Goal: Feedback & Contribution: Submit feedback/report problem

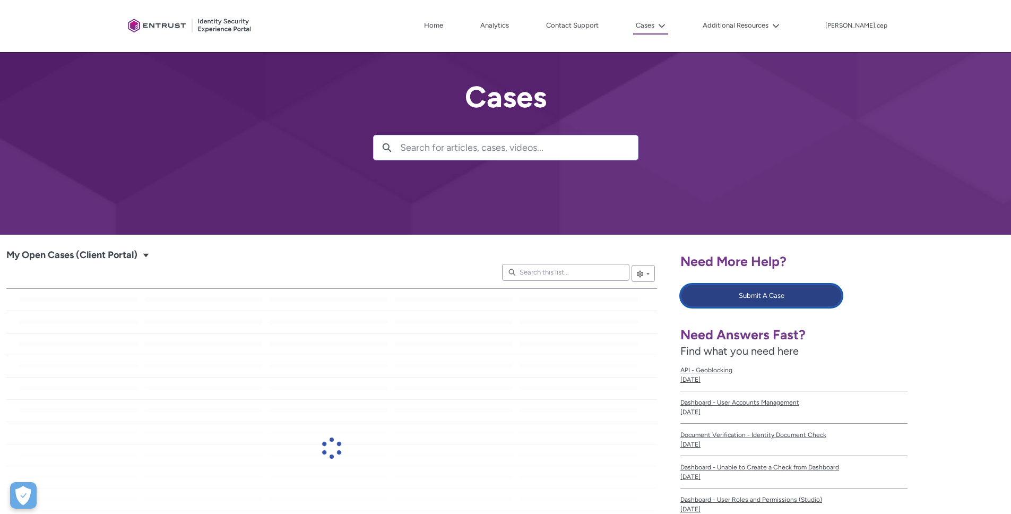
click at [748, 300] on button "Submit A Case" at bounding box center [761, 295] width 162 height 23
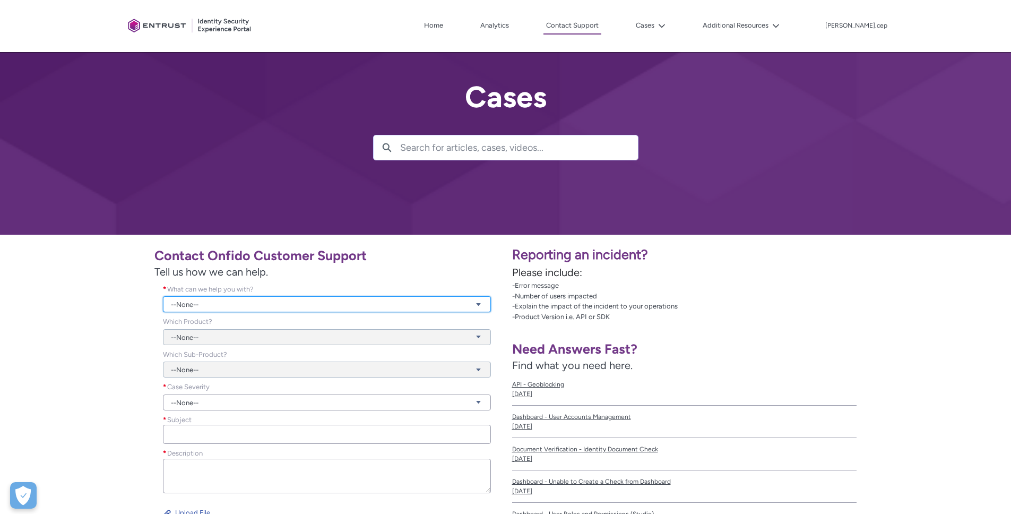
click at [180, 307] on link "--None--" at bounding box center [327, 304] width 328 height 16
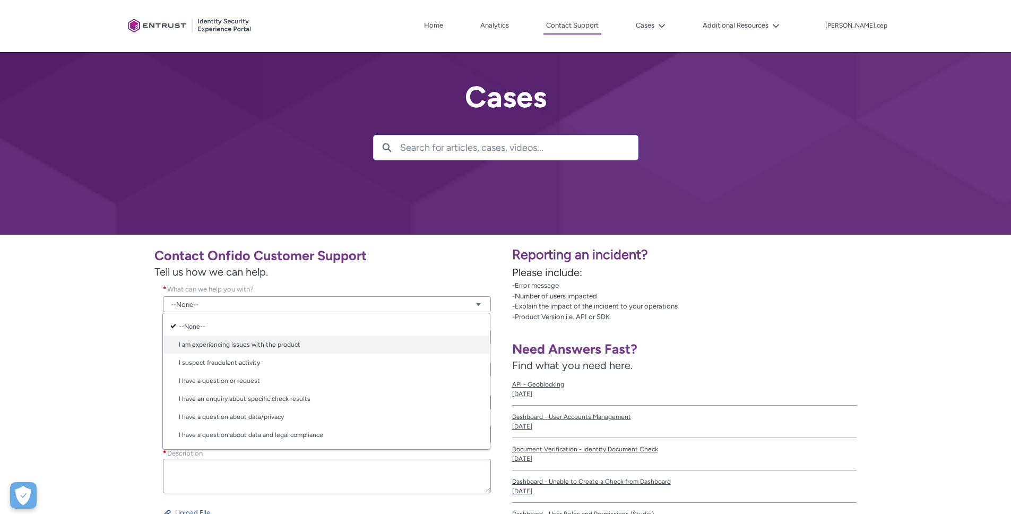
click at [177, 346] on b at bounding box center [173, 344] width 8 height 8
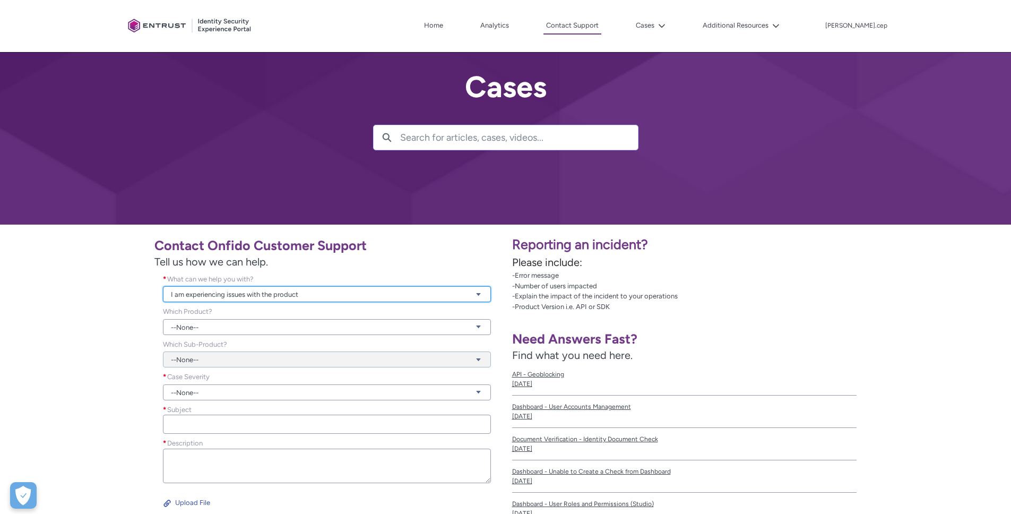
scroll to position [70, 0]
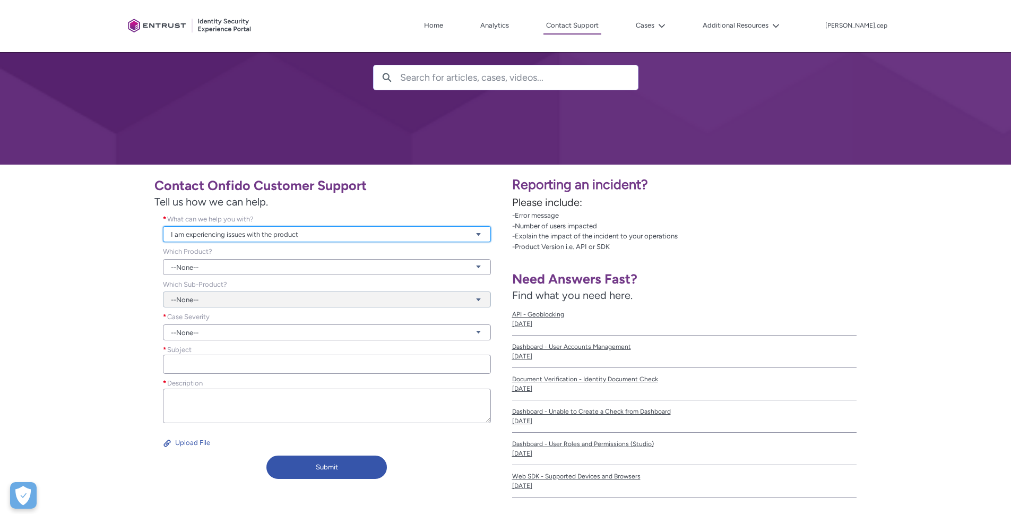
click at [213, 231] on link "I am experiencing issues with the product" at bounding box center [327, 234] width 328 height 16
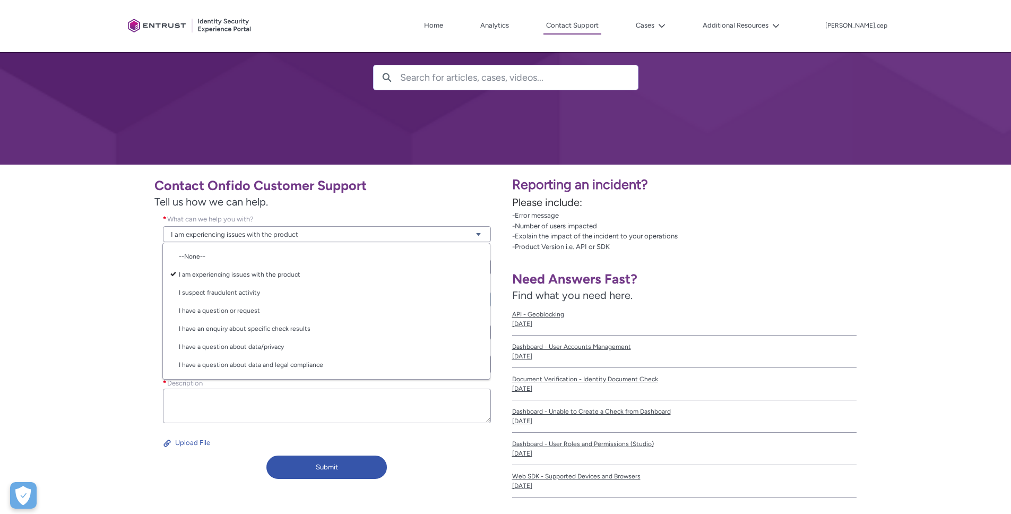
click at [125, 282] on div "Contact Onfido Customer Support Tell us how we can help. What can we help you w…" at bounding box center [252, 327] width 493 height 313
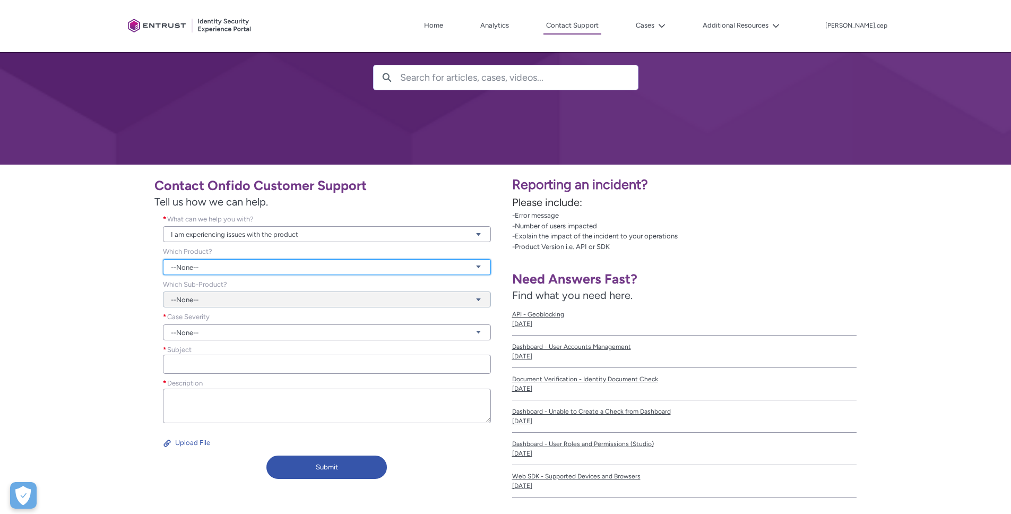
click at [217, 271] on link "--None--" at bounding box center [327, 267] width 328 height 16
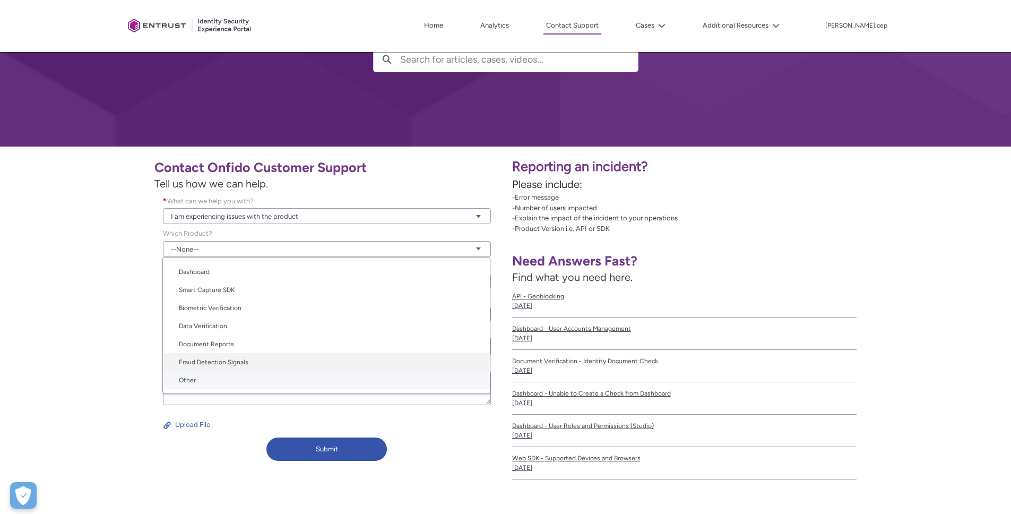
scroll to position [91, 0]
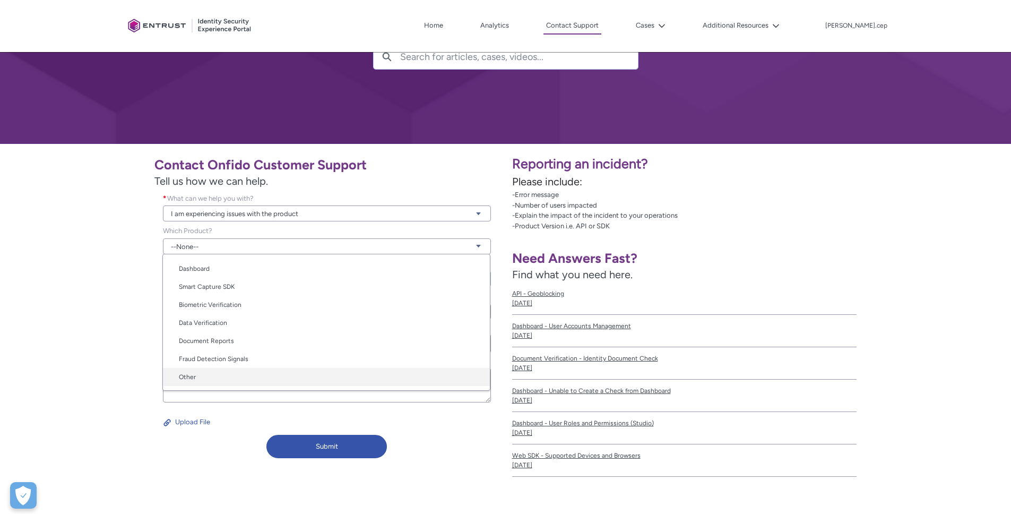
click at [236, 373] on link "Other" at bounding box center [326, 377] width 327 height 18
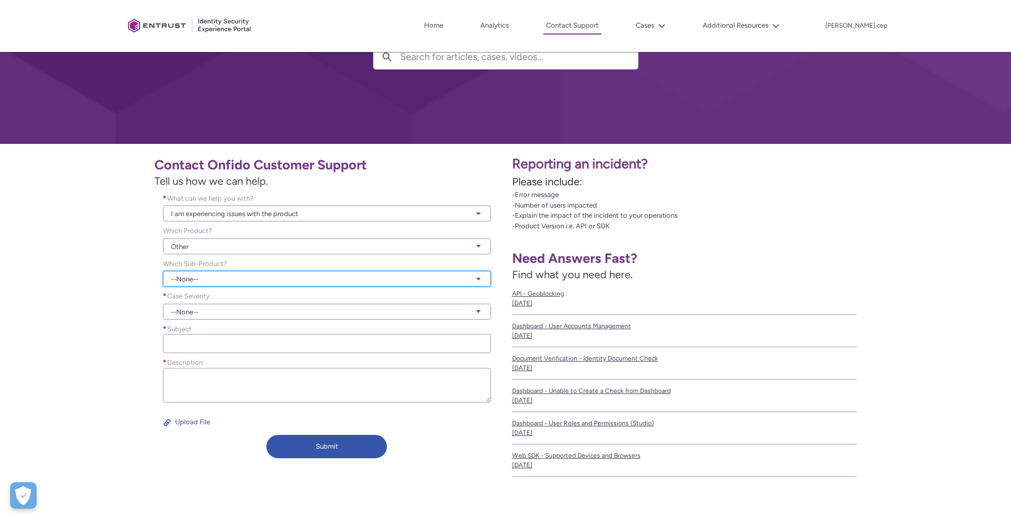
click at [197, 278] on link "--None--" at bounding box center [327, 279] width 328 height 16
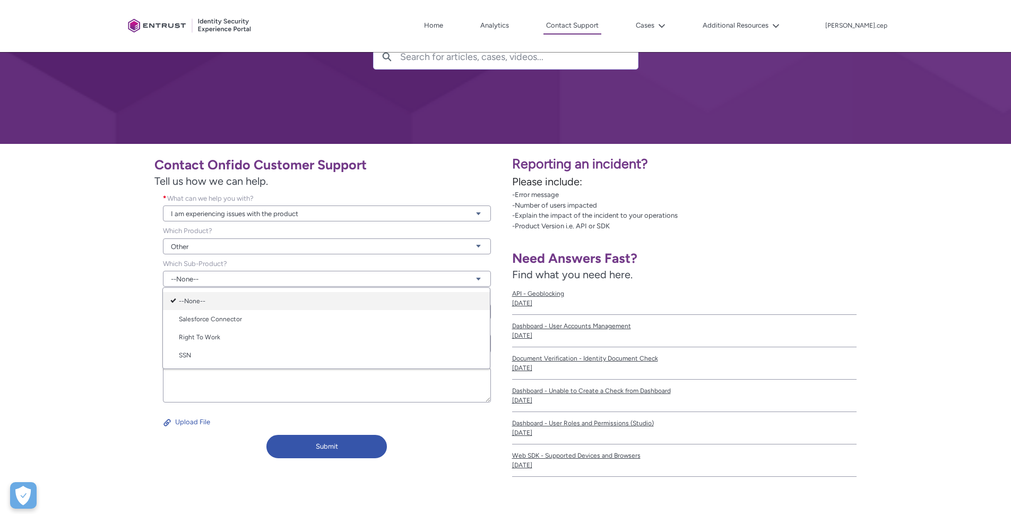
click at [198, 295] on link "--None--" at bounding box center [326, 301] width 327 height 18
click at [101, 304] on div "Contact Onfido Customer Support Tell us how we can help. What can we help you w…" at bounding box center [252, 306] width 493 height 313
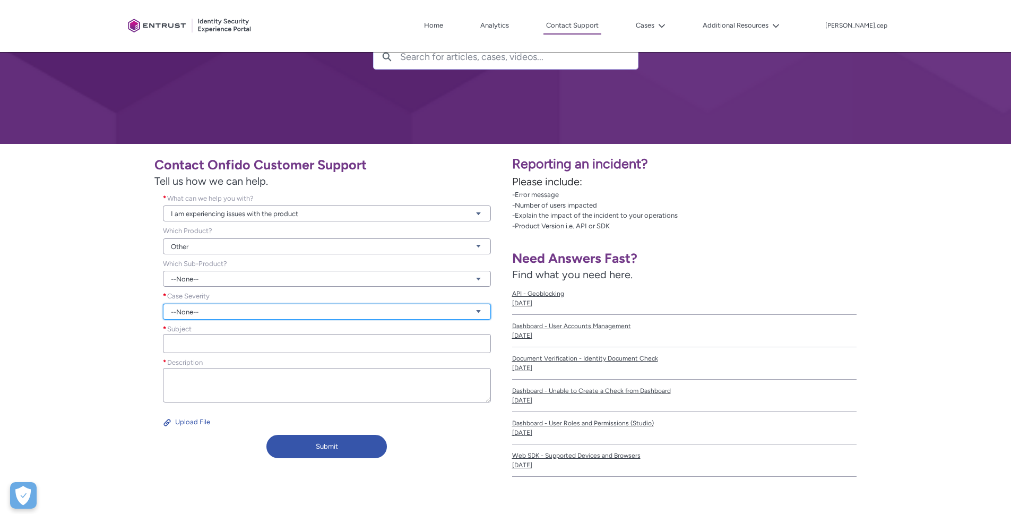
click at [197, 308] on link "--None--" at bounding box center [327, 312] width 328 height 16
click at [208, 352] on link "Normal" at bounding box center [326, 351] width 327 height 18
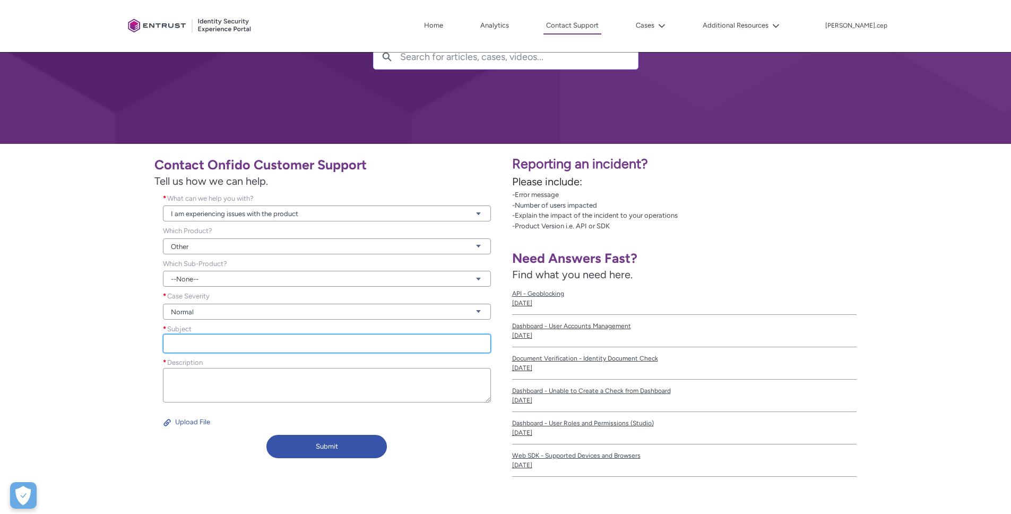
click at [194, 346] on input "Subject *" at bounding box center [327, 343] width 328 height 19
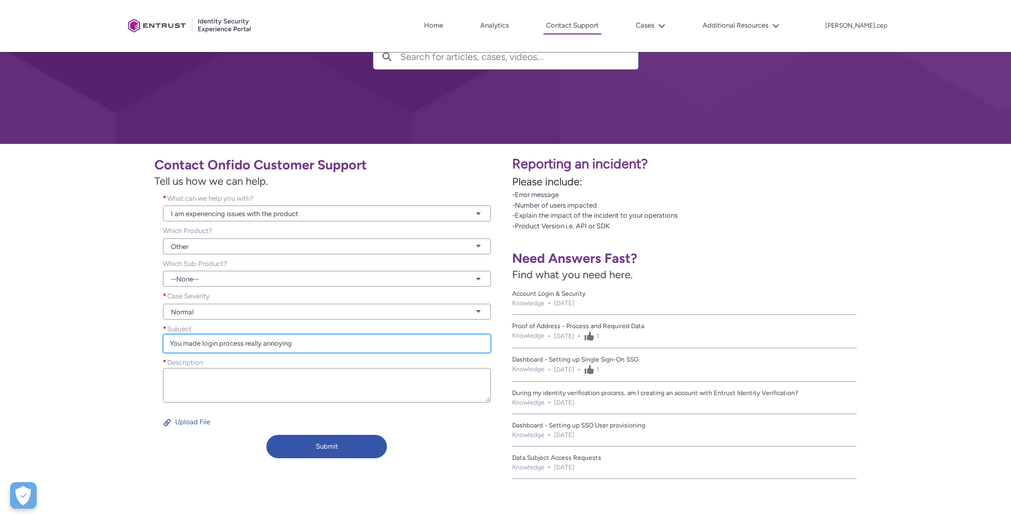
type input "You made login process really annoying"
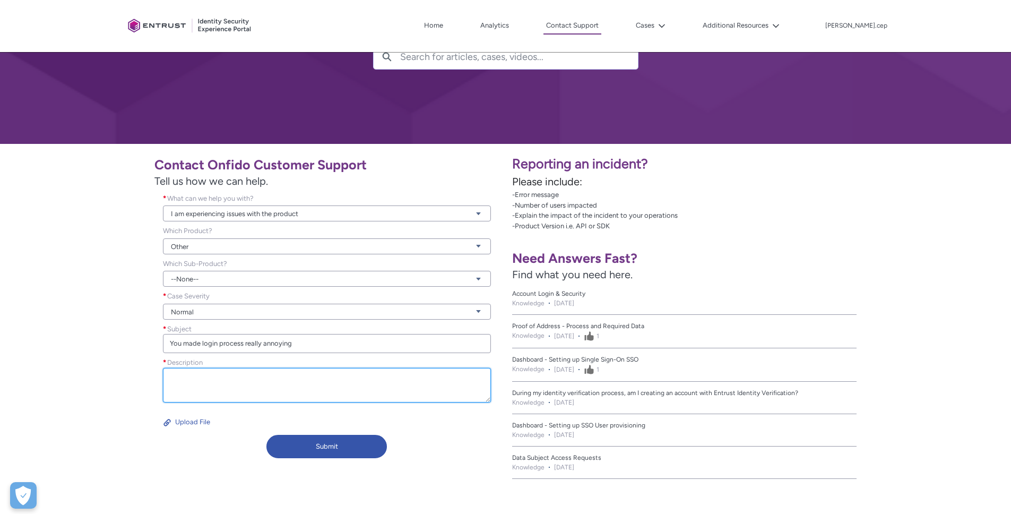
click at [235, 392] on textarea "Description *" at bounding box center [327, 385] width 328 height 34
paste textarea "You made login process really annoying"
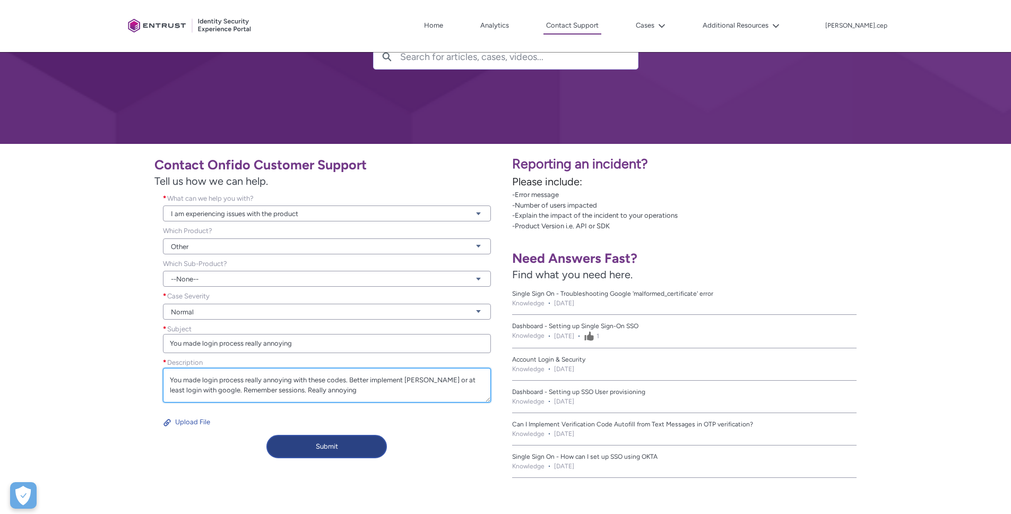
type textarea "You made login process really annoying with these codes. Better implement [PERS…"
click at [309, 453] on button "Submit" at bounding box center [326, 446] width 120 height 23
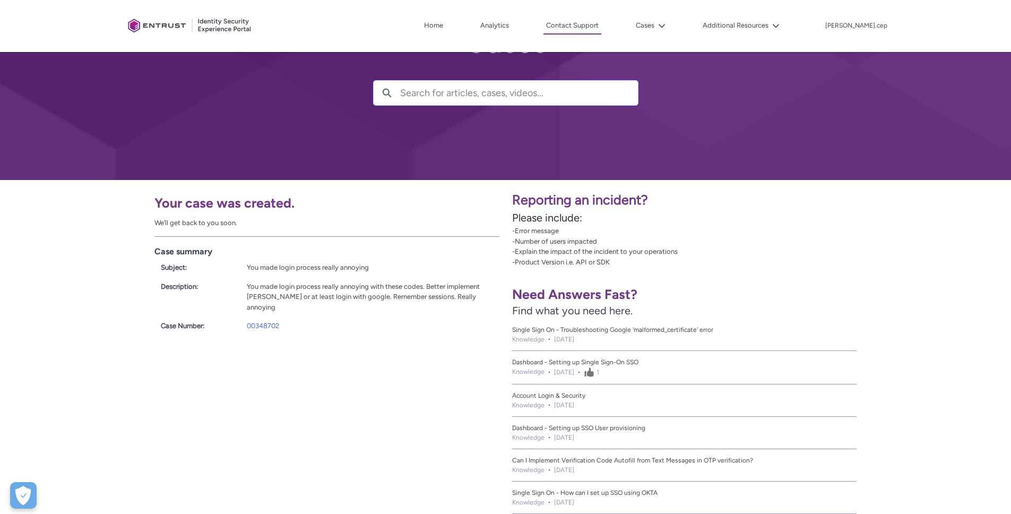
scroll to position [0, 0]
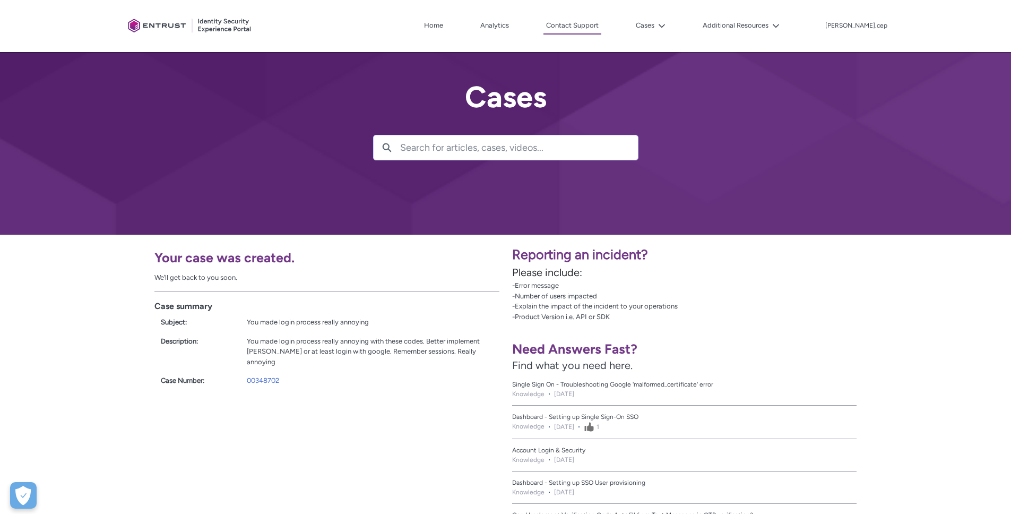
click at [706, 261] on p "Reporting an incident?" at bounding box center [758, 255] width 493 height 20
click at [263, 262] on h1 "Your case was created." at bounding box center [326, 257] width 345 height 16
click at [601, 29] on link "Contact Support" at bounding box center [572, 26] width 58 height 17
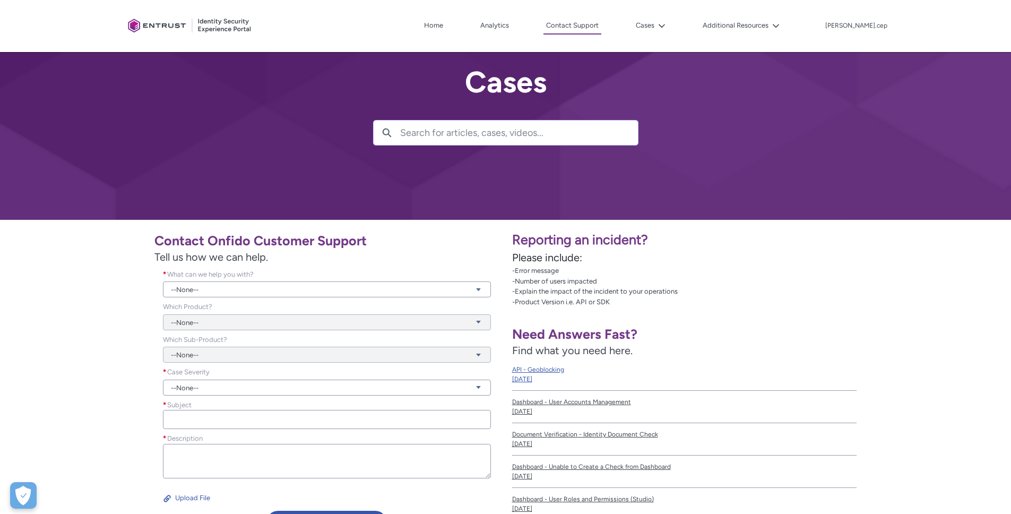
scroll to position [75, 0]
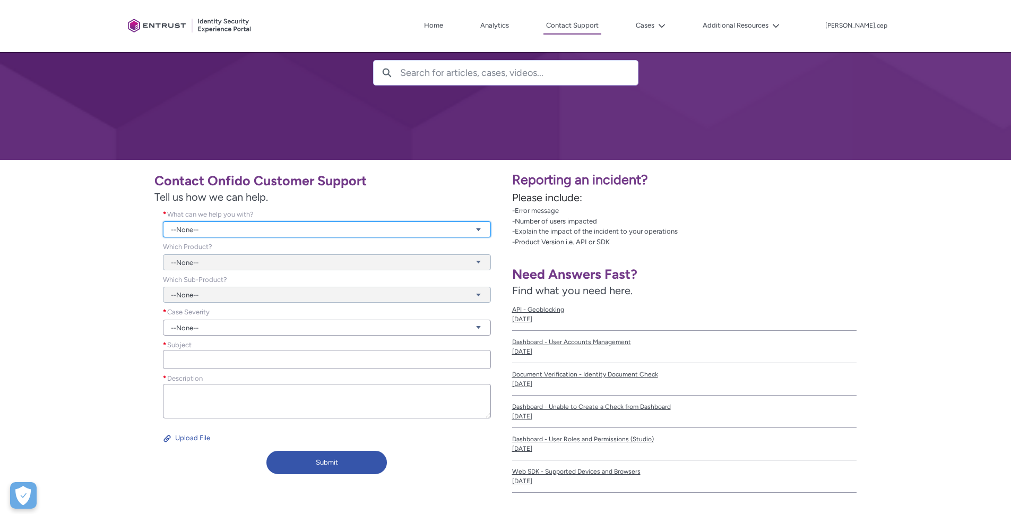
click at [235, 232] on link "--None--" at bounding box center [327, 229] width 328 height 16
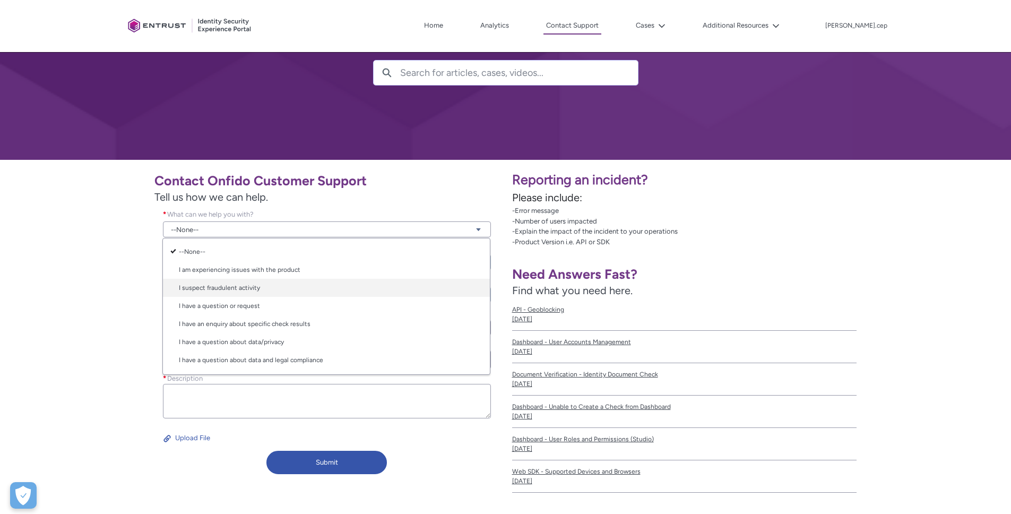
click at [252, 283] on link "I suspect fraudulent activity" at bounding box center [326, 288] width 327 height 18
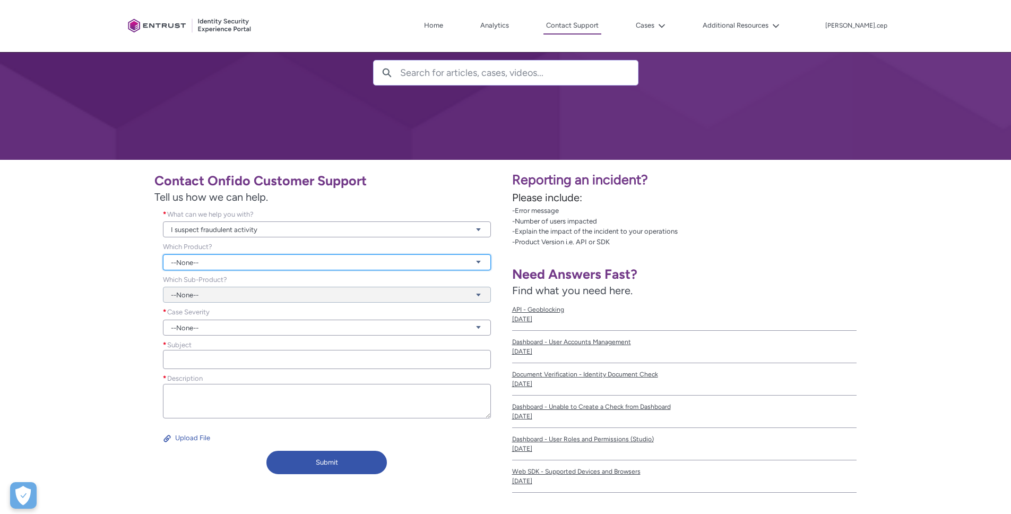
click at [201, 259] on link "--None--" at bounding box center [327, 262] width 328 height 16
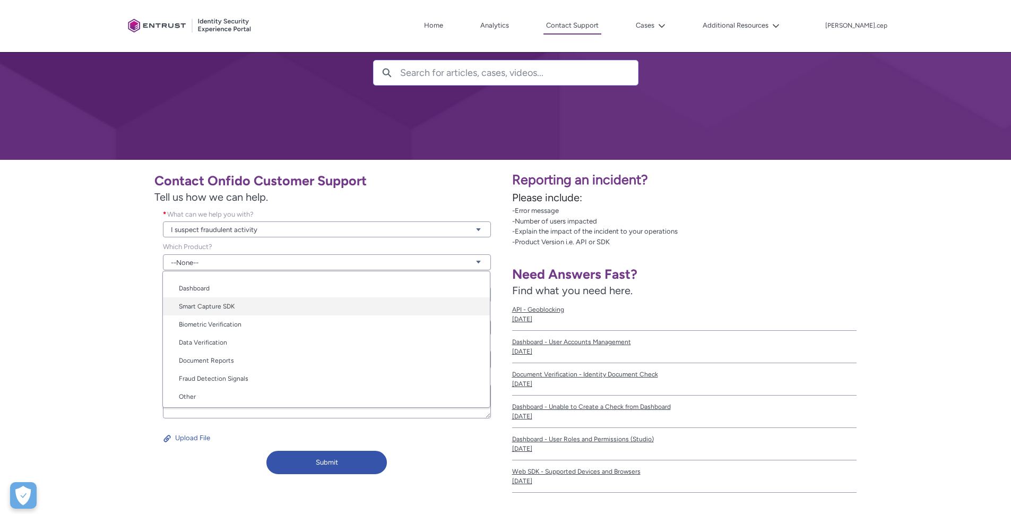
scroll to position [53, 0]
click at [232, 324] on link "Biometric Verification" at bounding box center [326, 322] width 327 height 18
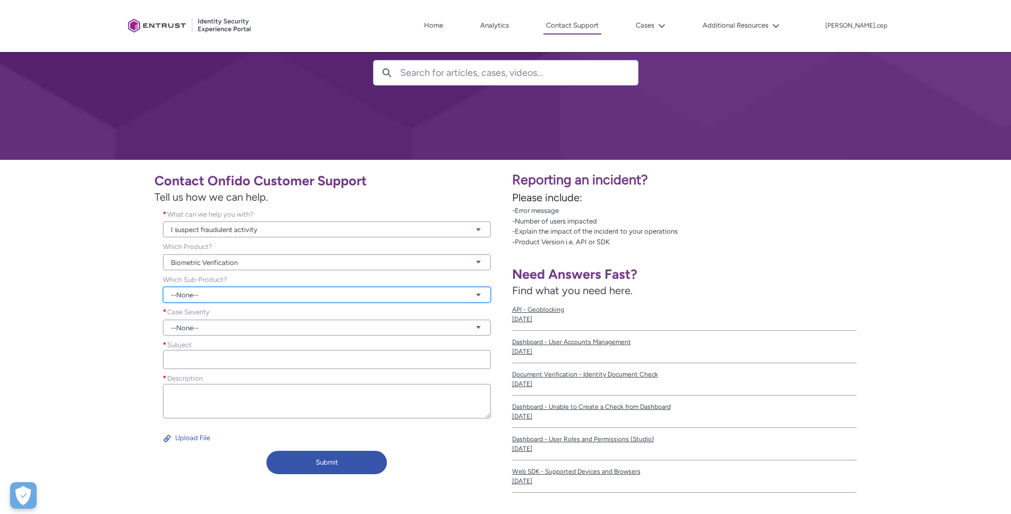
click at [207, 300] on link "--None--" at bounding box center [327, 295] width 328 height 16
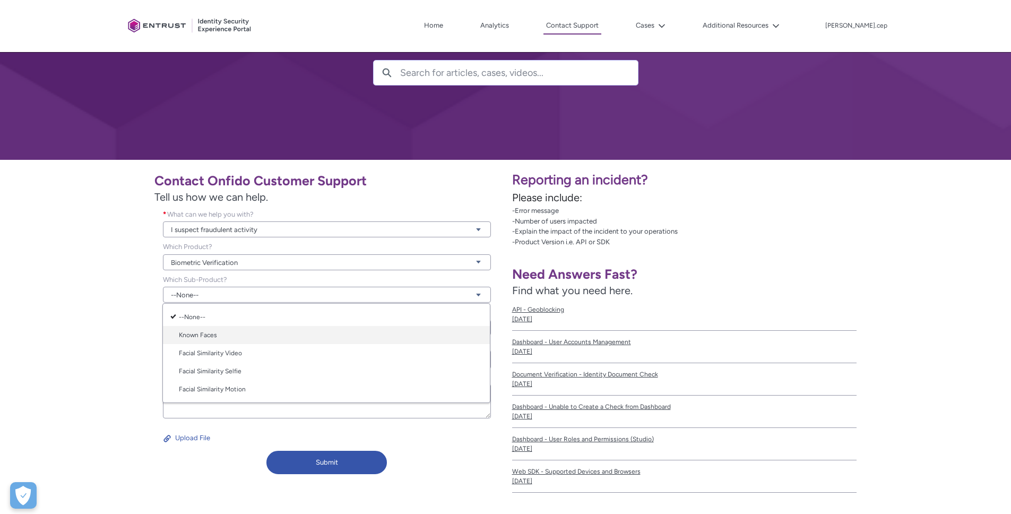
click at [213, 334] on link "Known Faces" at bounding box center [326, 335] width 327 height 18
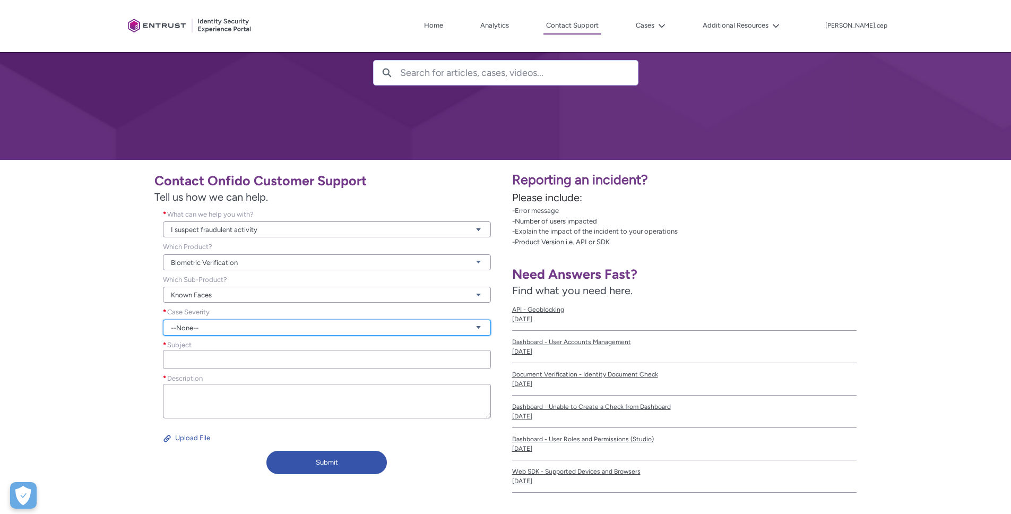
click at [198, 329] on link "--None--" at bounding box center [327, 327] width 328 height 16
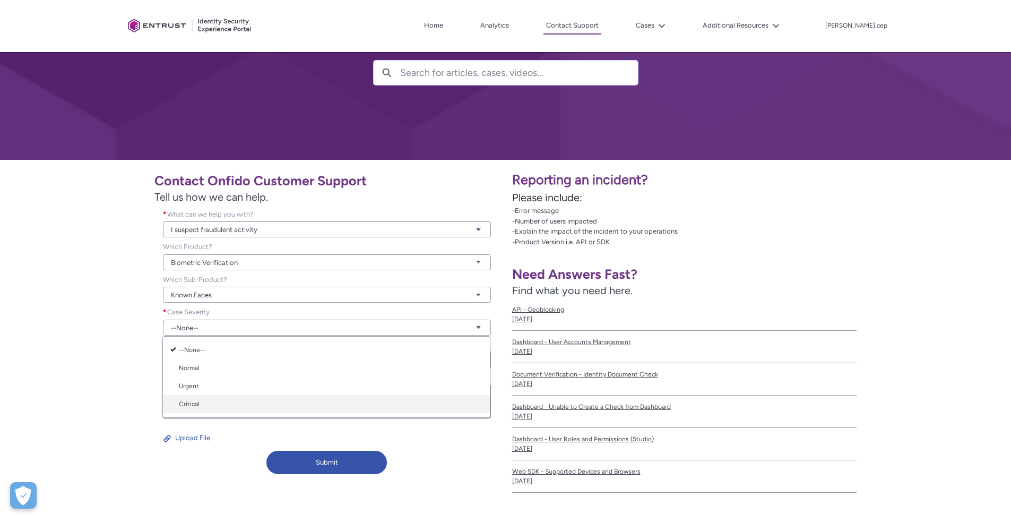
click at [206, 408] on link "Critical" at bounding box center [326, 404] width 327 height 18
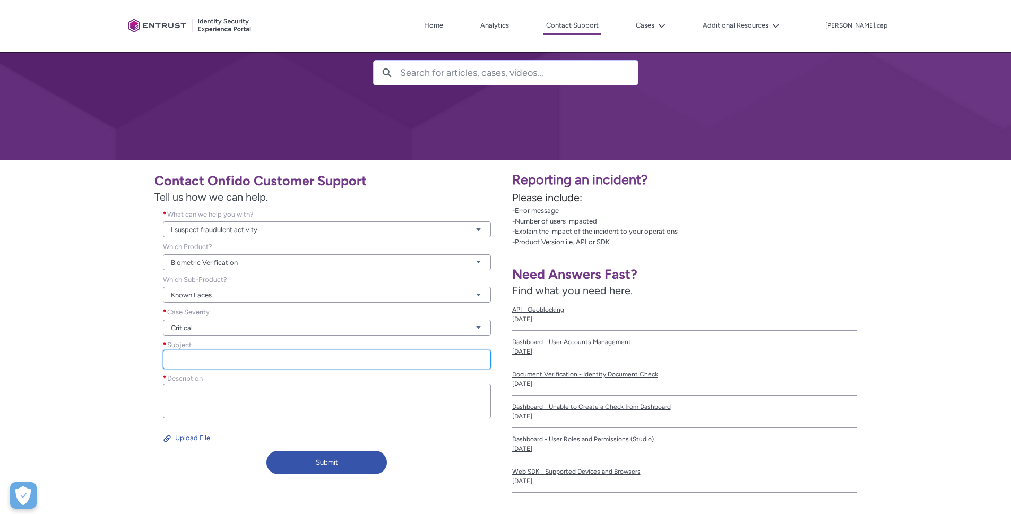
click at [192, 357] on input "Subject *" at bounding box center [327, 359] width 328 height 19
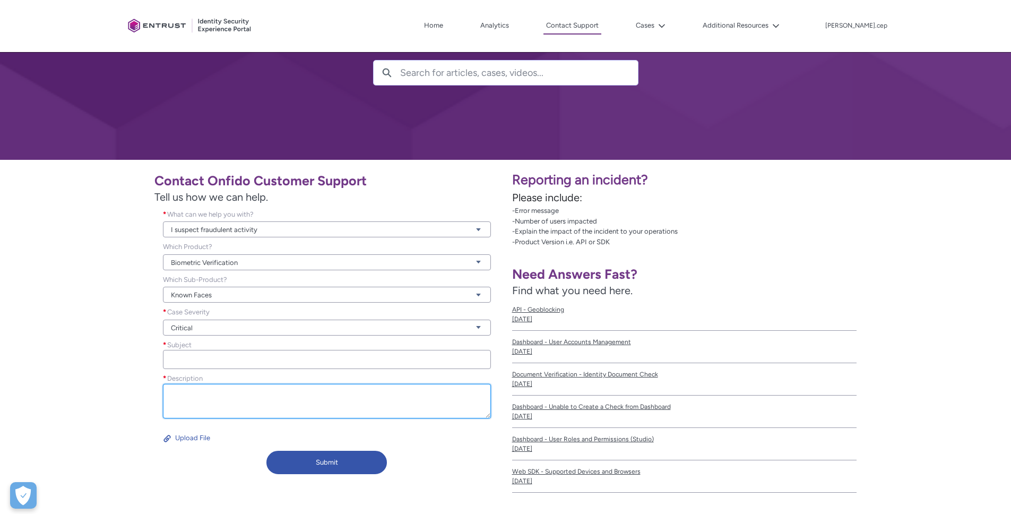
click at [196, 388] on textarea "Description *" at bounding box center [327, 401] width 328 height 34
paste textarea "[URL][DOMAIN_NAME]"
paste textarea "0c388c7d-f3a6-4036-bd09-9c24cb55a812"
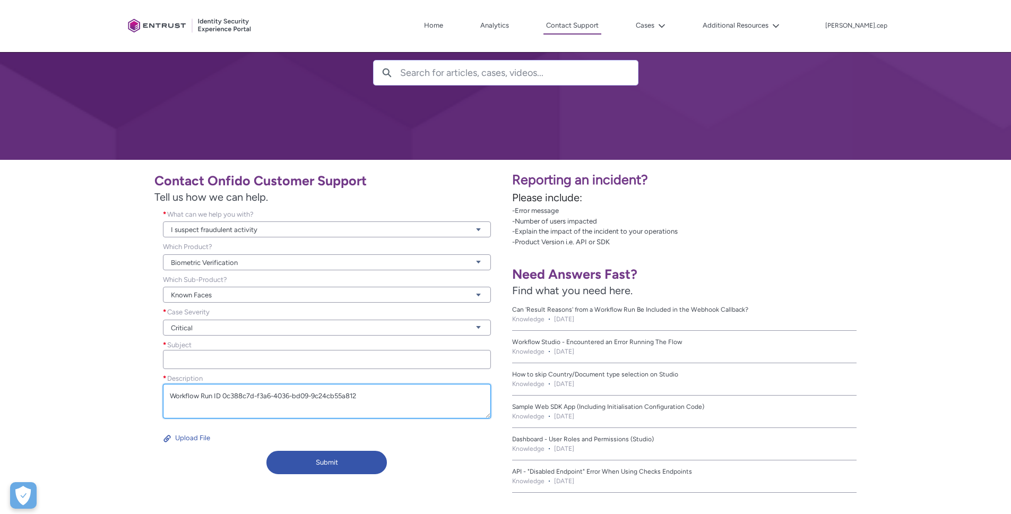
scroll to position [3, 0]
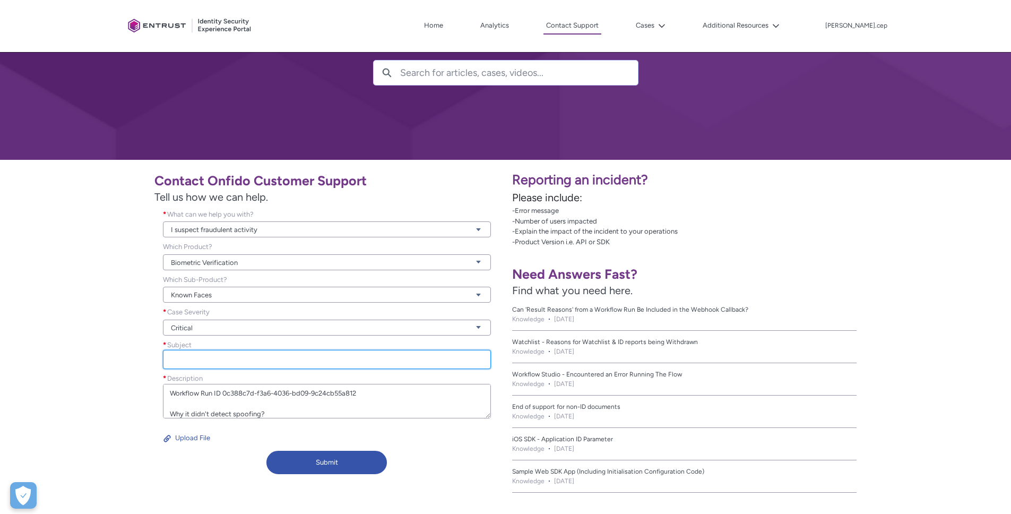
type textarea "Workflow Run ID 0c388c7d-f3a6-4036-bd09-9c24cb55a812 Why it didn't detect spoof…"
click at [184, 360] on input "Subject *" at bounding box center [327, 359] width 328 height 19
type input "False positive on spoofing detection"
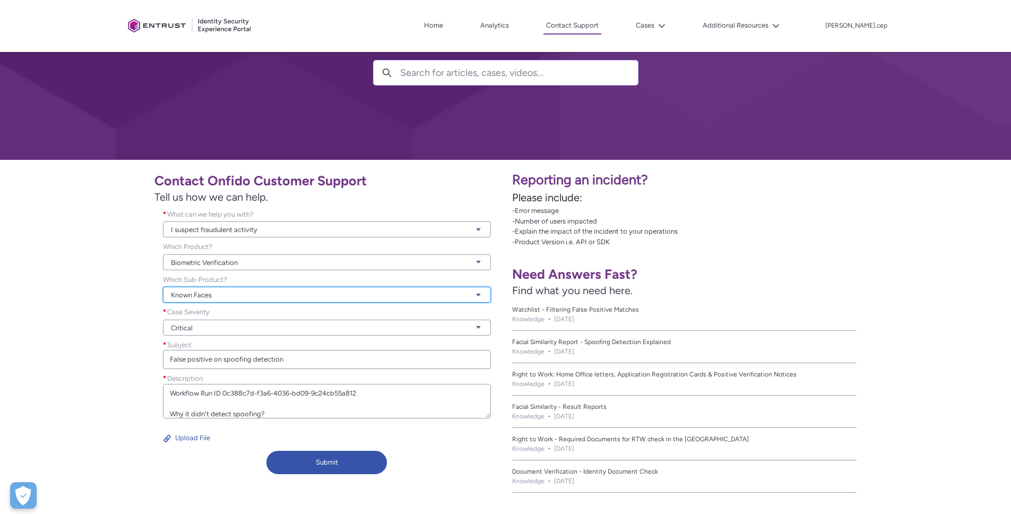
click at [212, 289] on link "Known Faces" at bounding box center [327, 295] width 328 height 16
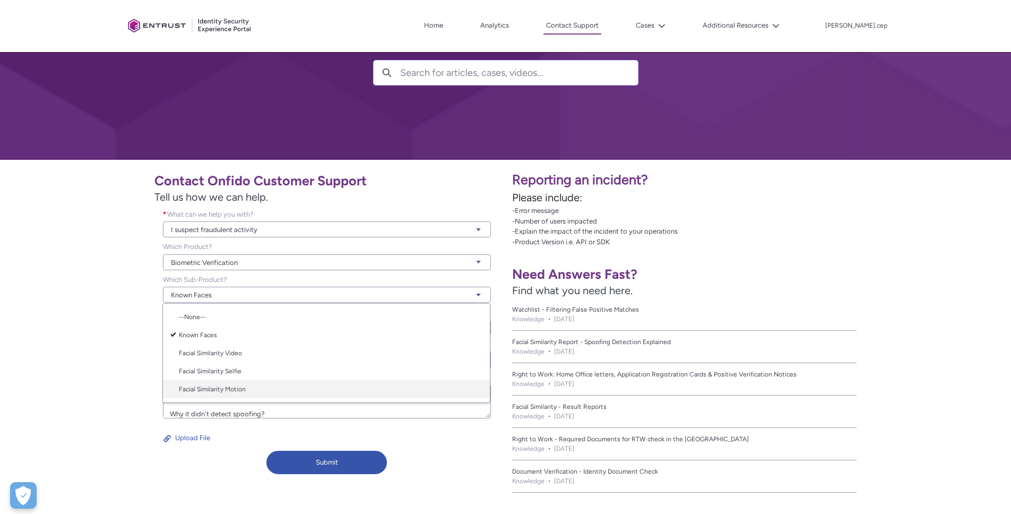
click at [263, 386] on link "Facial Similarity Motion" at bounding box center [326, 389] width 327 height 18
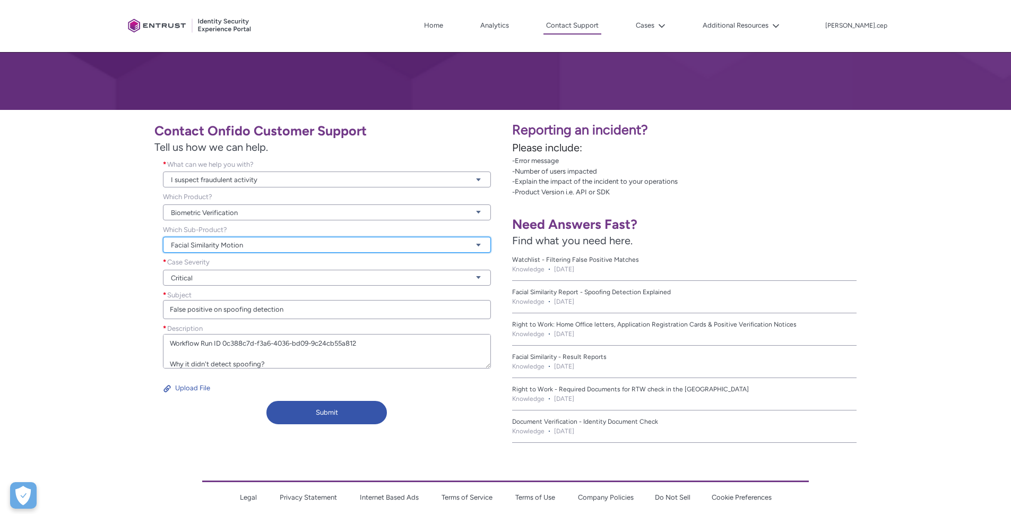
scroll to position [155, 0]
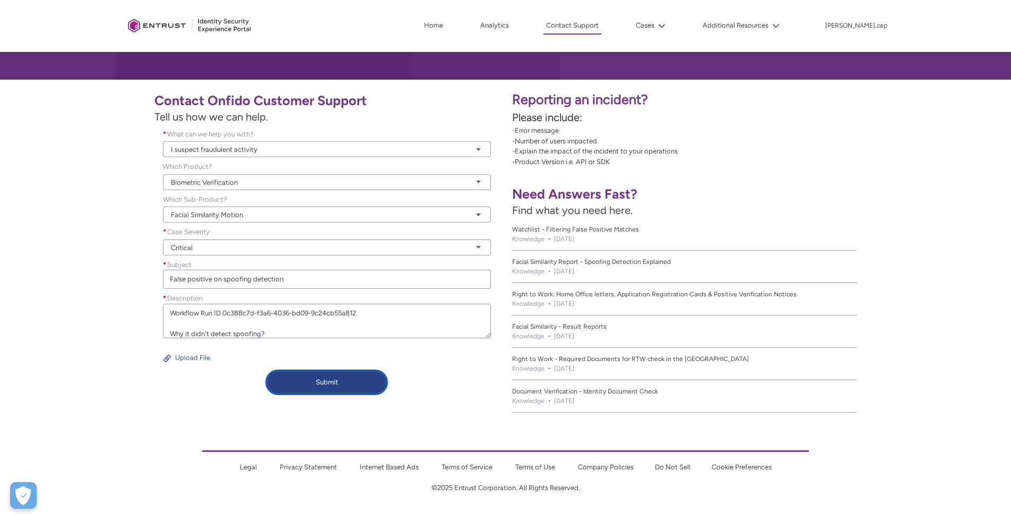
click at [298, 375] on button "Submit" at bounding box center [326, 381] width 120 height 23
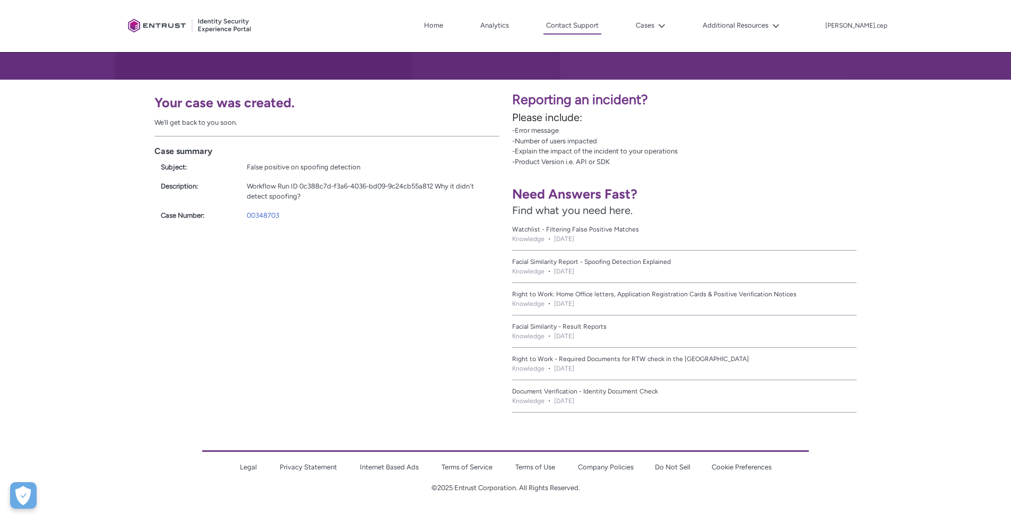
click at [263, 268] on div "Your case was created. We’ll get back to you soon. Case summary Subject: False …" at bounding box center [253, 250] width 506 height 340
